Goal: Task Accomplishment & Management: Use online tool/utility

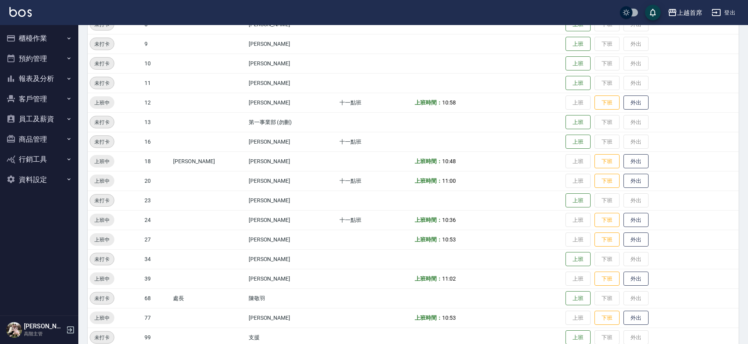
scroll to position [213, 0]
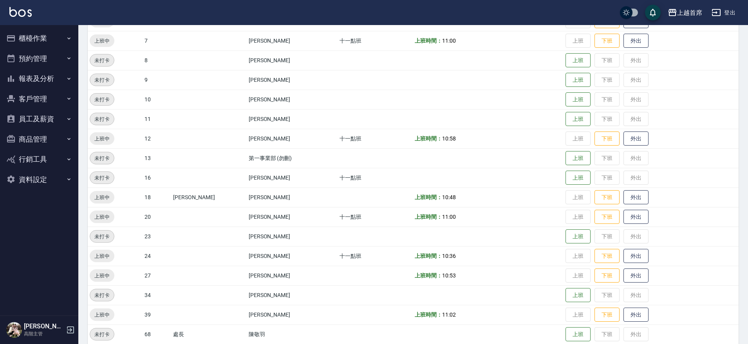
click at [42, 77] on button "報表及分析" at bounding box center [39, 79] width 72 height 20
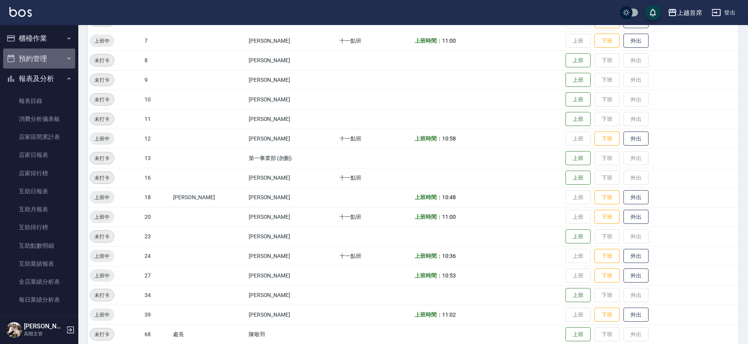
click at [44, 65] on button "預約管理" at bounding box center [39, 59] width 72 height 20
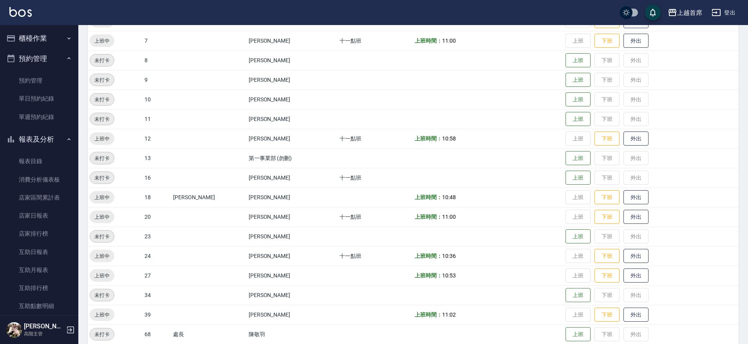
click at [50, 58] on button "預約管理" at bounding box center [39, 59] width 72 height 20
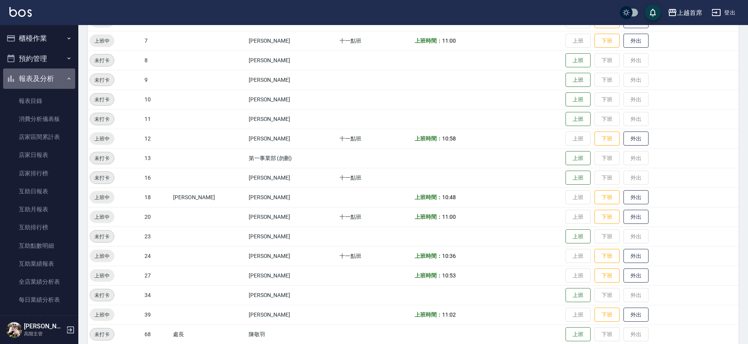
drag, startPoint x: 53, startPoint y: 81, endPoint x: 56, endPoint y: 65, distance: 16.4
click at [53, 81] on button "報表及分析" at bounding box center [39, 79] width 72 height 20
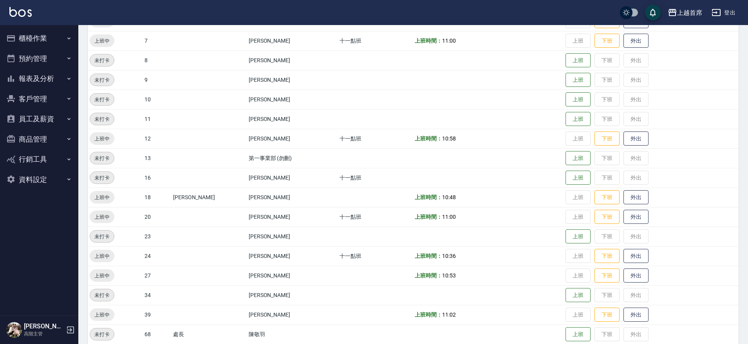
click at [57, 81] on button "報表及分析" at bounding box center [39, 79] width 72 height 20
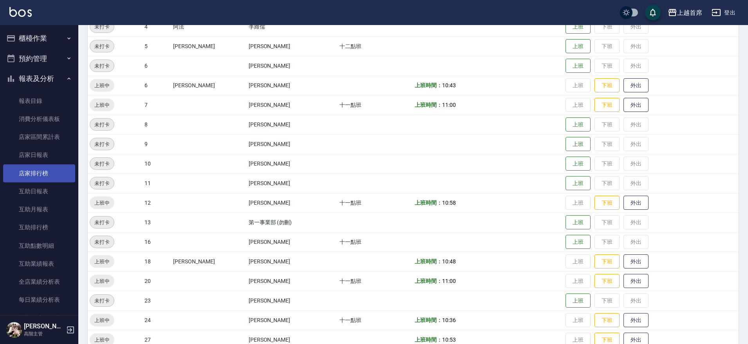
scroll to position [164, 0]
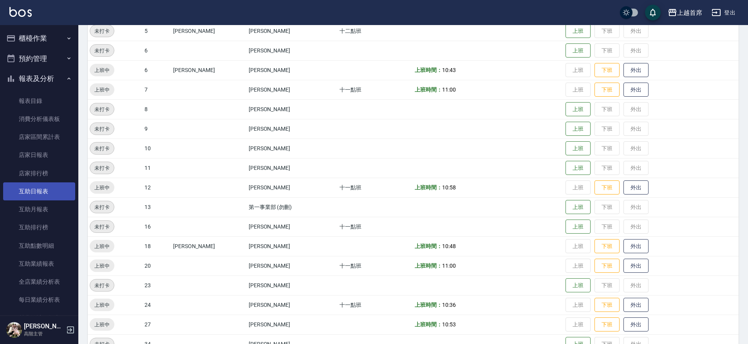
click at [43, 192] on link "互助日報表" at bounding box center [39, 191] width 72 height 18
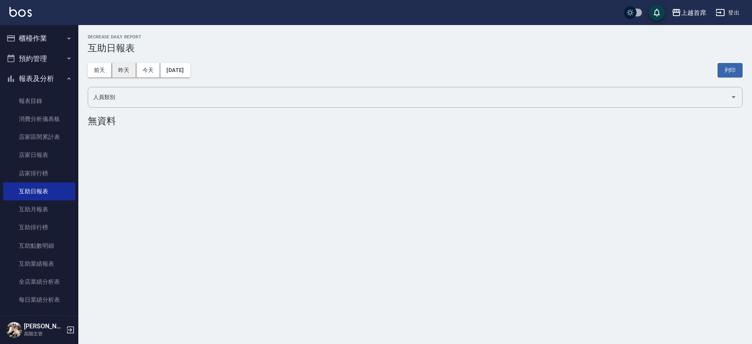
click at [122, 73] on button "昨天" at bounding box center [124, 70] width 24 height 14
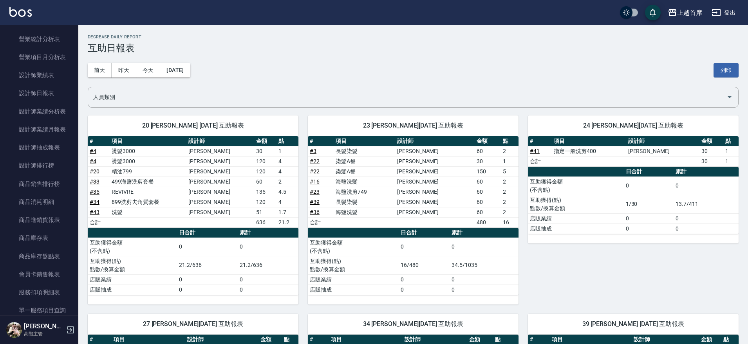
scroll to position [249, 0]
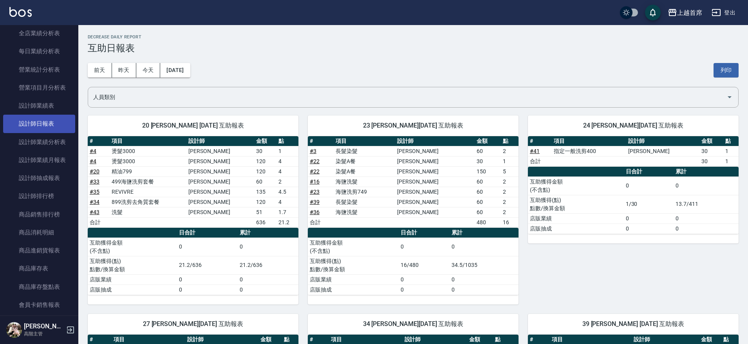
click at [58, 120] on link "設計師日報表" at bounding box center [39, 124] width 72 height 18
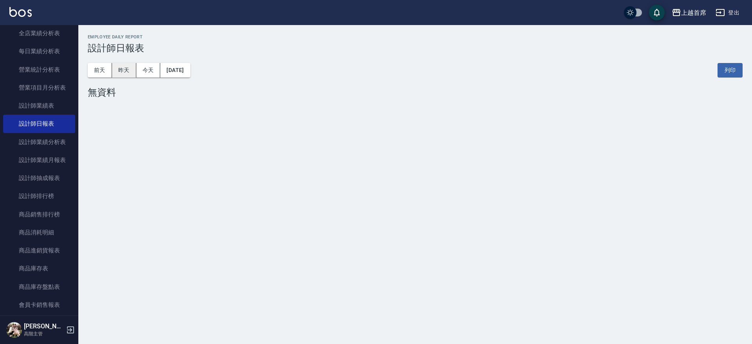
click at [121, 70] on button "昨天" at bounding box center [124, 70] width 24 height 14
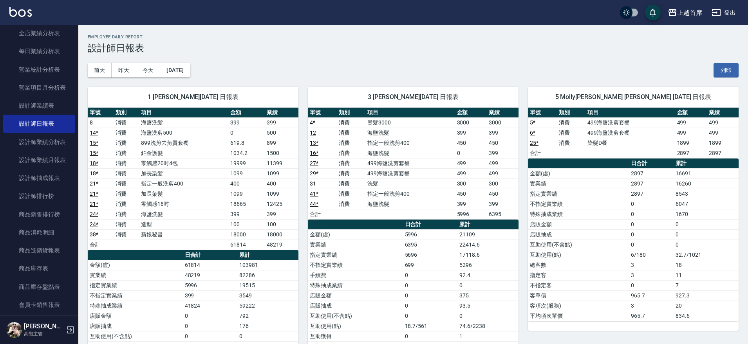
click at [276, 217] on tbody "8 消費 海鹽洗髮 399 399 14 * 消費 海鹽洗剪500 0 500 15 * 消費 899洗剪去角質套餐 619.8 899 15 * 消費 鉑金…" at bounding box center [193, 183] width 211 height 132
drag, startPoint x: 72, startPoint y: 129, endPoint x: 78, endPoint y: 110, distance: 19.9
click at [78, 110] on div "櫃檯作業 打帳單 帳單列表 掛單列表 座位開單 營業儀表板 現金收支登錄 高階收支登錄 材料自購登錄 每日結帳 排班表 現場電腦打卡 掃碼打卡 預約管理 預約…" at bounding box center [39, 184] width 79 height 319
click at [78, 108] on div "櫃檯作業 打帳單 帳單列表 掛單列表 座位開單 營業儀表板 現金收支登錄 高階收支登錄 材料自購登錄 每日結帳 排班表 現場電腦打卡 掃碼打卡 預約管理 預約…" at bounding box center [39, 184] width 79 height 319
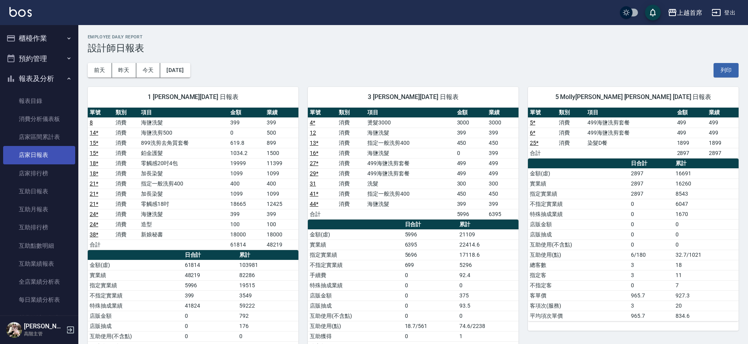
click at [51, 156] on link "店家日報表" at bounding box center [39, 155] width 72 height 18
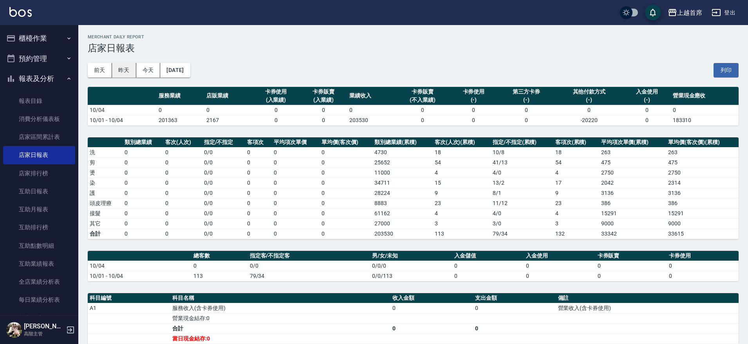
click at [123, 65] on button "昨天" at bounding box center [124, 70] width 24 height 14
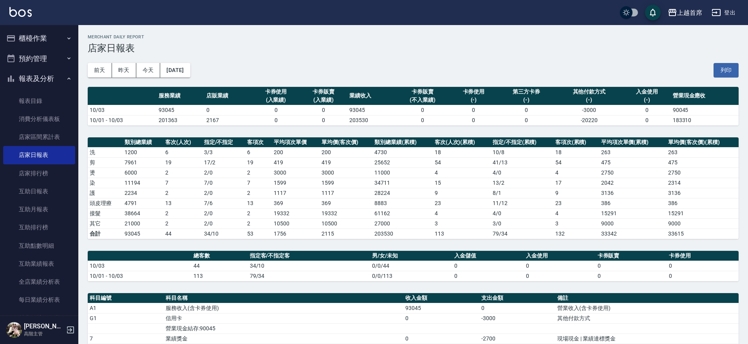
click at [52, 35] on button "櫃檯作業" at bounding box center [39, 38] width 72 height 20
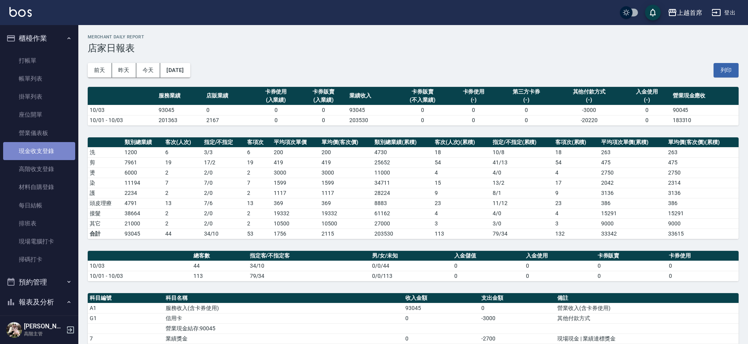
click at [53, 144] on link "現金收支登錄" at bounding box center [39, 151] width 72 height 18
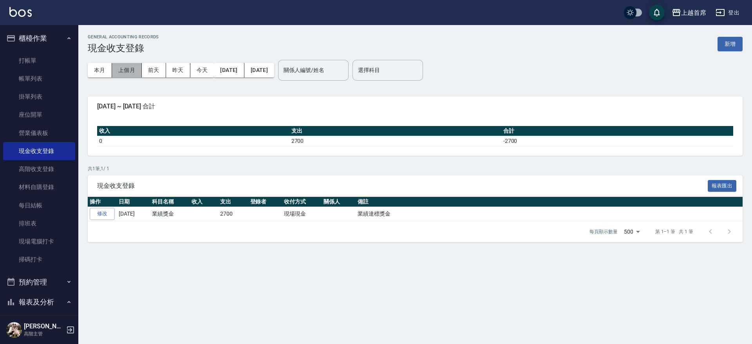
click at [124, 70] on button "上個月" at bounding box center [127, 70] width 30 height 14
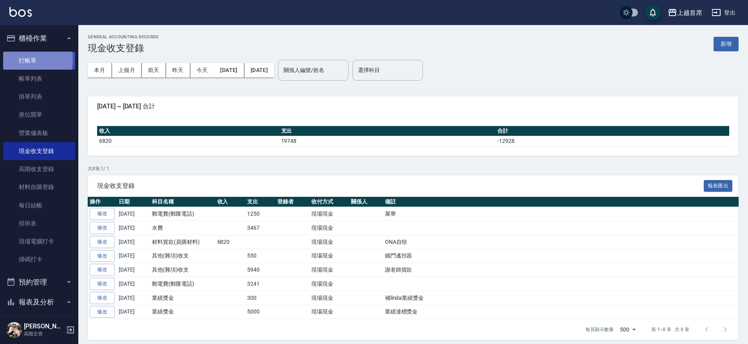
click at [20, 59] on link "打帳單" at bounding box center [39, 61] width 72 height 18
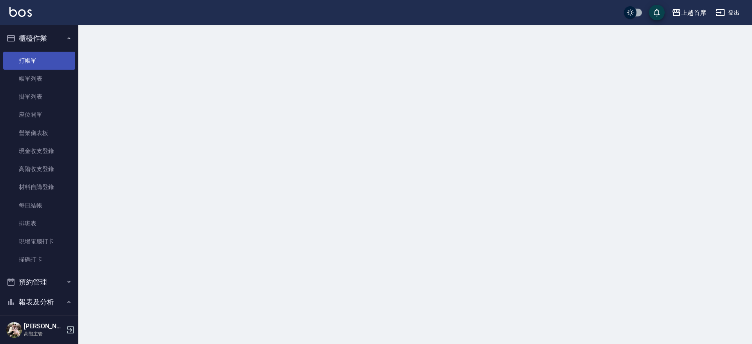
click at [21, 59] on link "打帳單" at bounding box center [39, 61] width 72 height 18
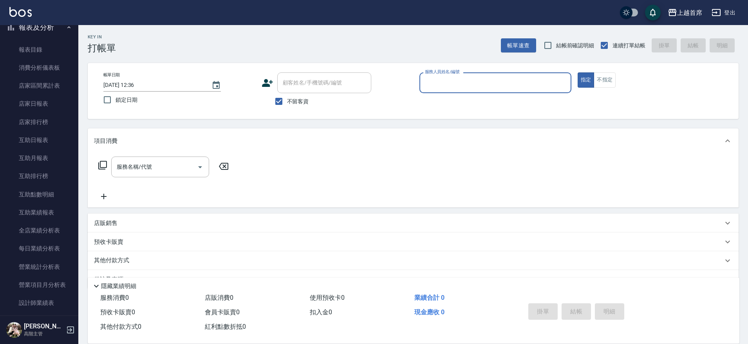
scroll to position [281, 0]
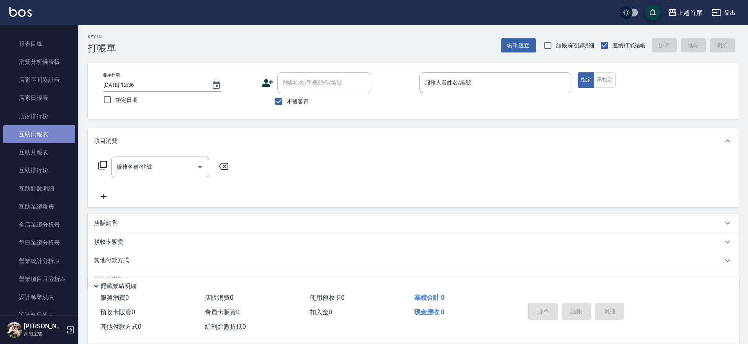
click at [50, 126] on link "互助日報表" at bounding box center [39, 134] width 72 height 18
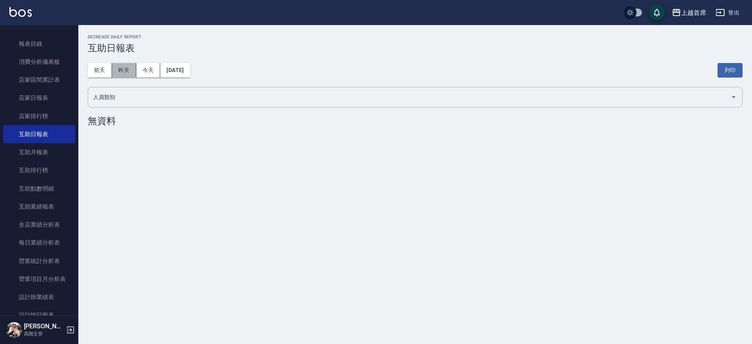
click at [123, 72] on button "昨天" at bounding box center [124, 70] width 24 height 14
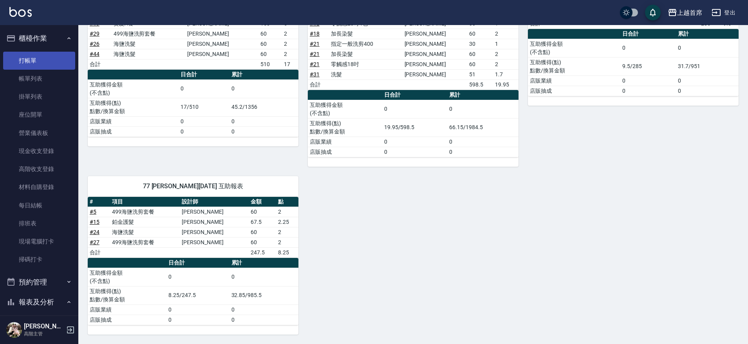
click at [29, 61] on link "打帳單" at bounding box center [39, 61] width 72 height 18
